Goal: Task Accomplishment & Management: Use online tool/utility

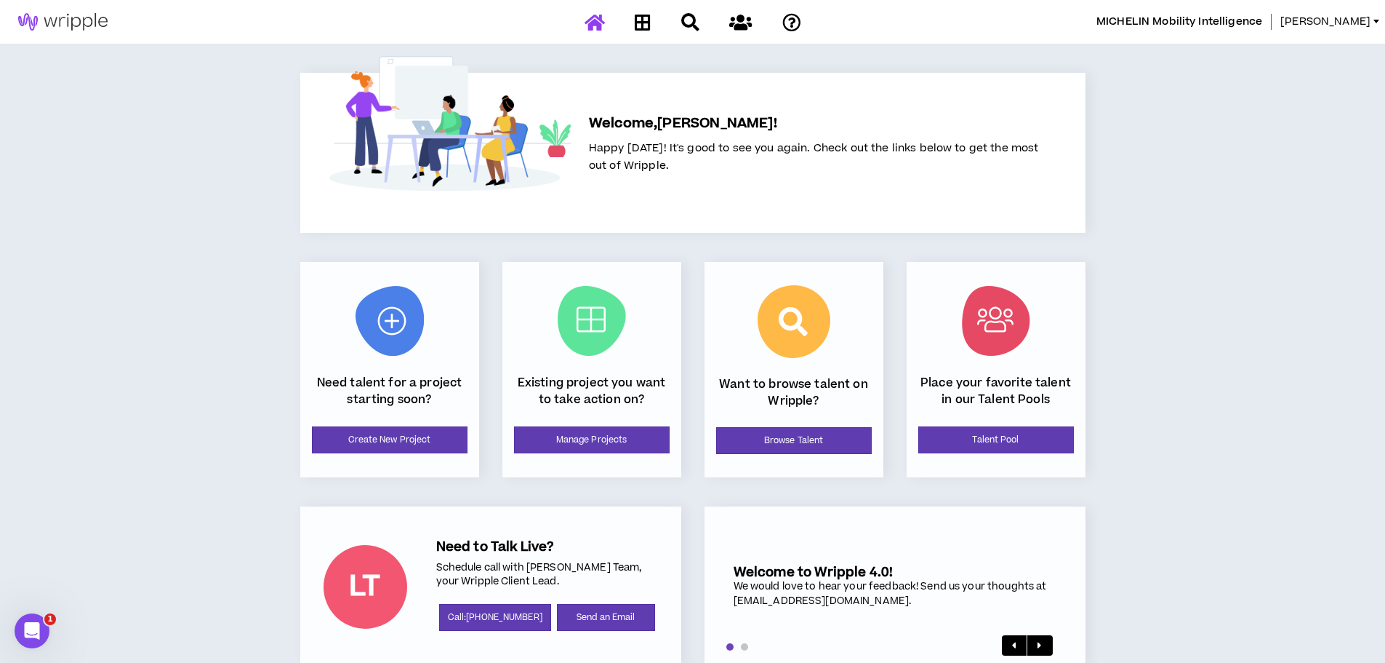
click at [597, 29] on div at bounding box center [693, 21] width 255 height 25
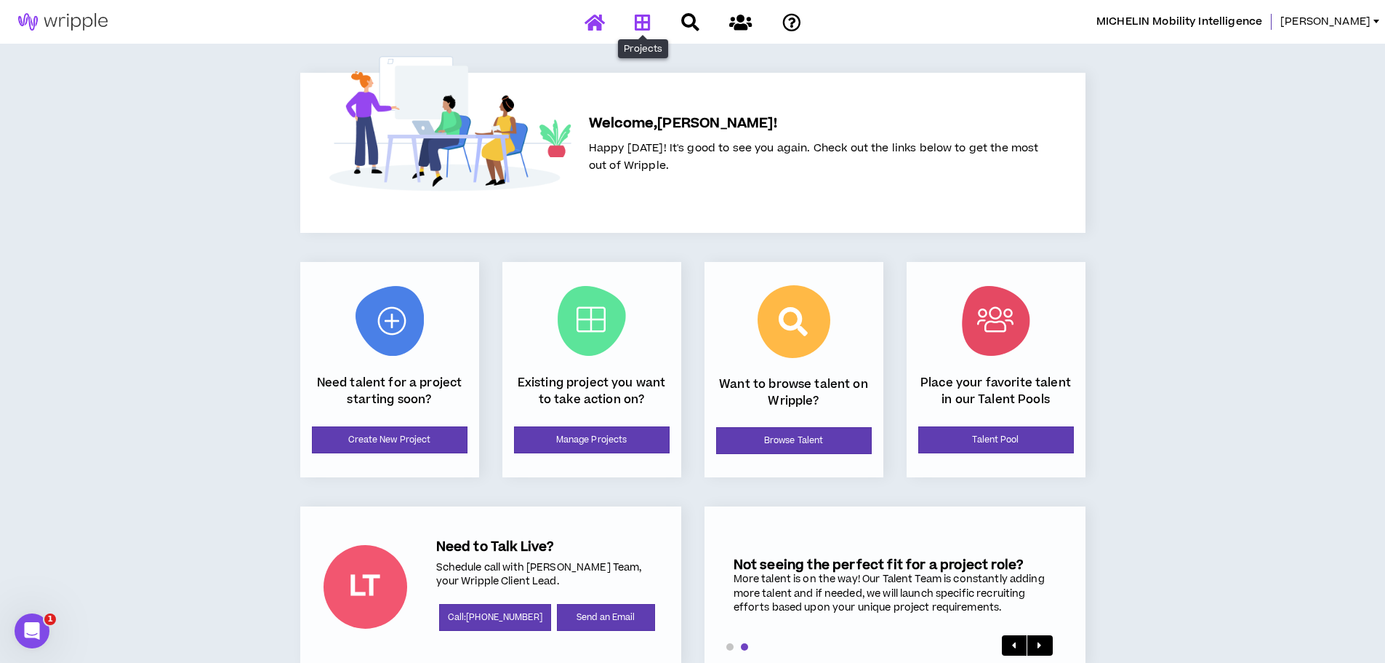
click at [645, 21] on icon at bounding box center [643, 22] width 16 height 18
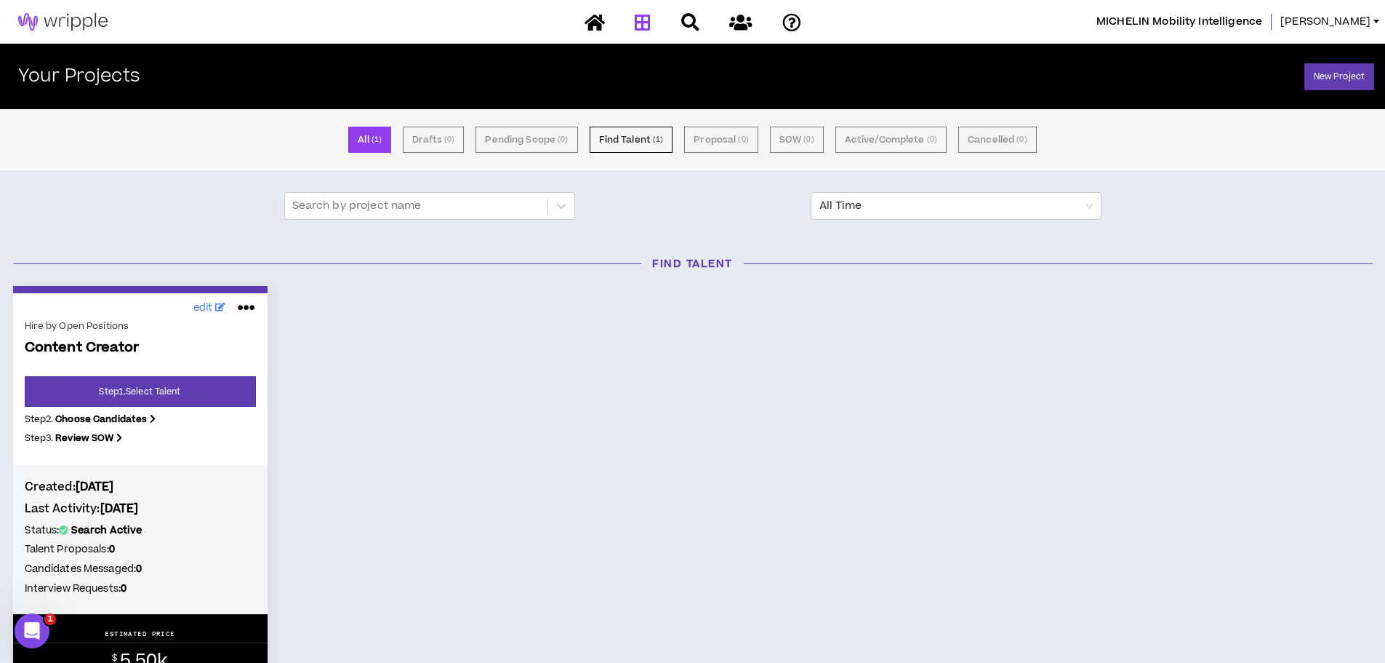
scroll to position [73, 0]
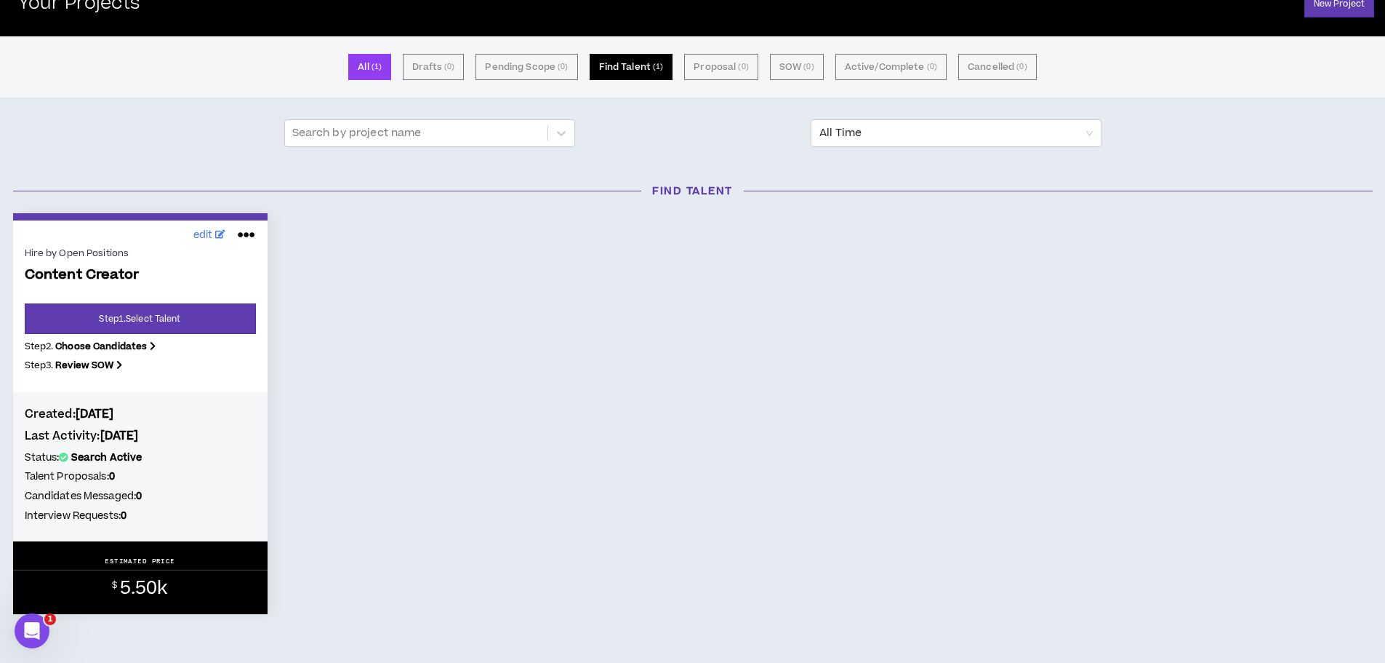
click at [646, 72] on button "Find Talent ( 1 )" at bounding box center [632, 67] width 84 height 26
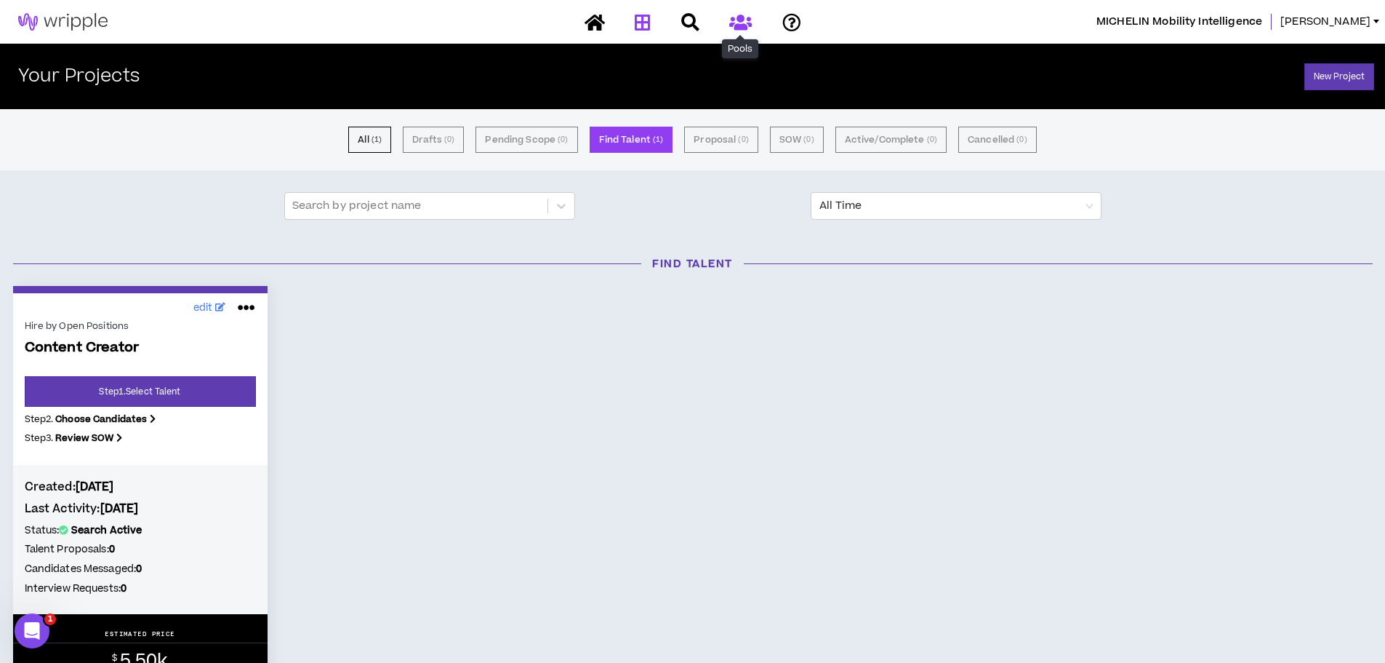
click at [743, 18] on icon at bounding box center [740, 22] width 23 height 18
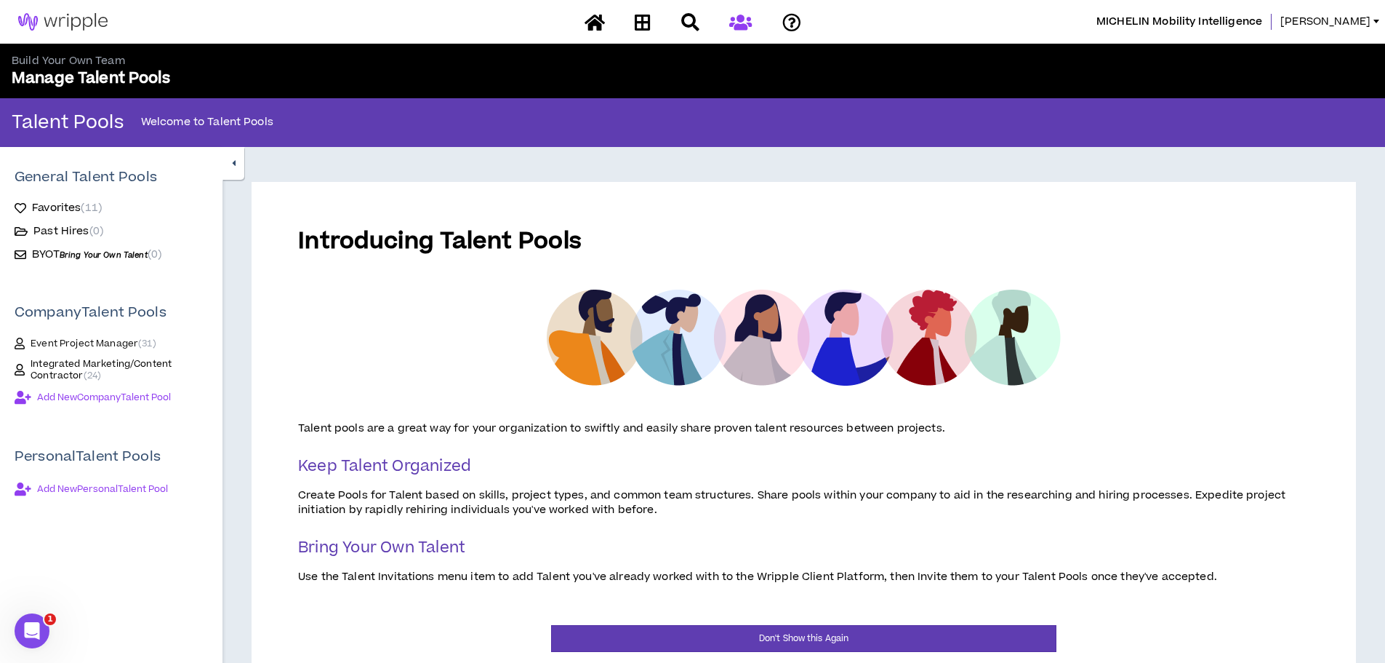
click at [105, 337] on span "Event Project Manager ( 31 )" at bounding box center [94, 343] width 126 height 12
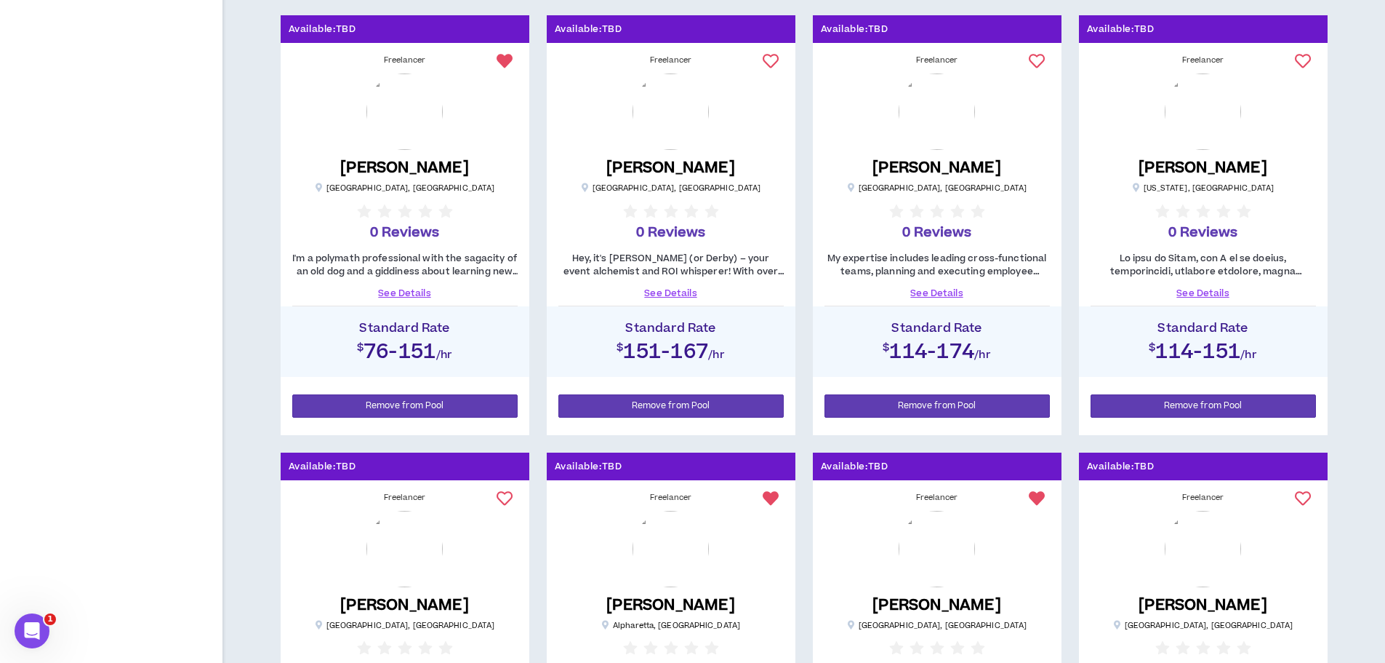
scroll to position [945, 0]
